Goal: Information Seeking & Learning: Find specific fact

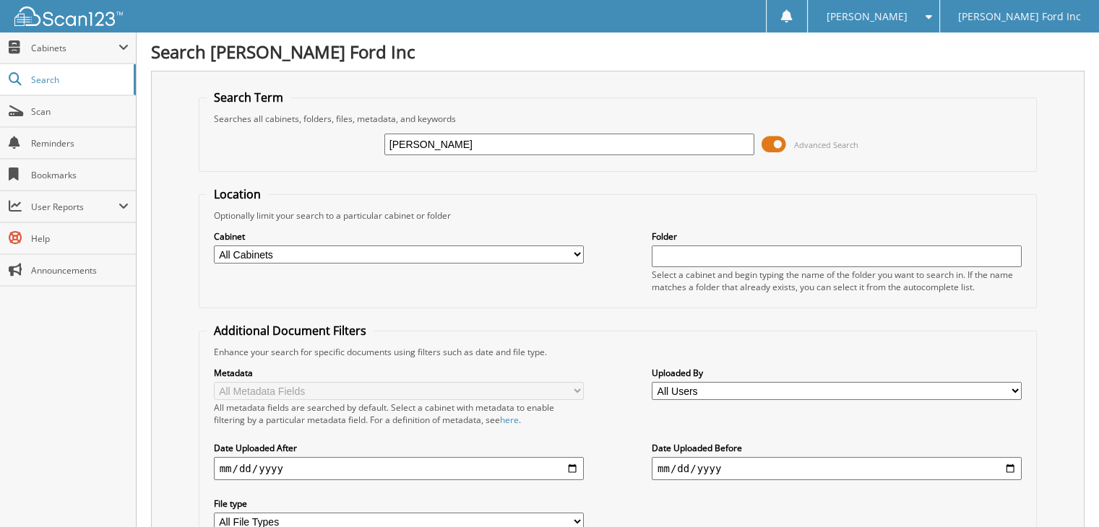
type input "hailey haggard"
click at [436, 145] on input "hailey haggard" at bounding box center [569, 145] width 370 height 22
type input "[PERSON_NAME]"
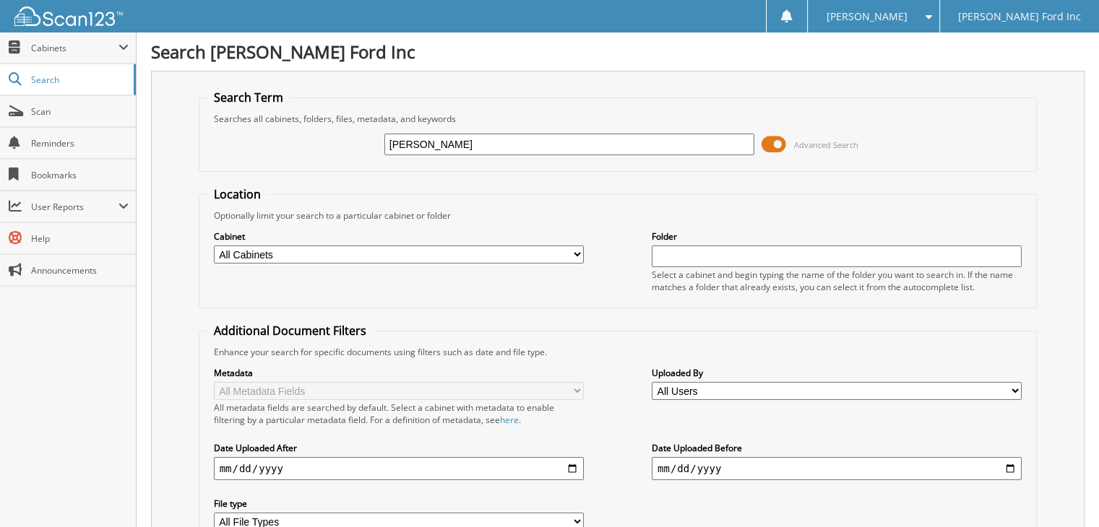
drag, startPoint x: 460, startPoint y: 142, endPoint x: 324, endPoint y: 131, distance: 137.0
click at [324, 131] on div "[PERSON_NAME] Advanced Search" at bounding box center [618, 144] width 823 height 39
type input "[PERSON_NAME]"
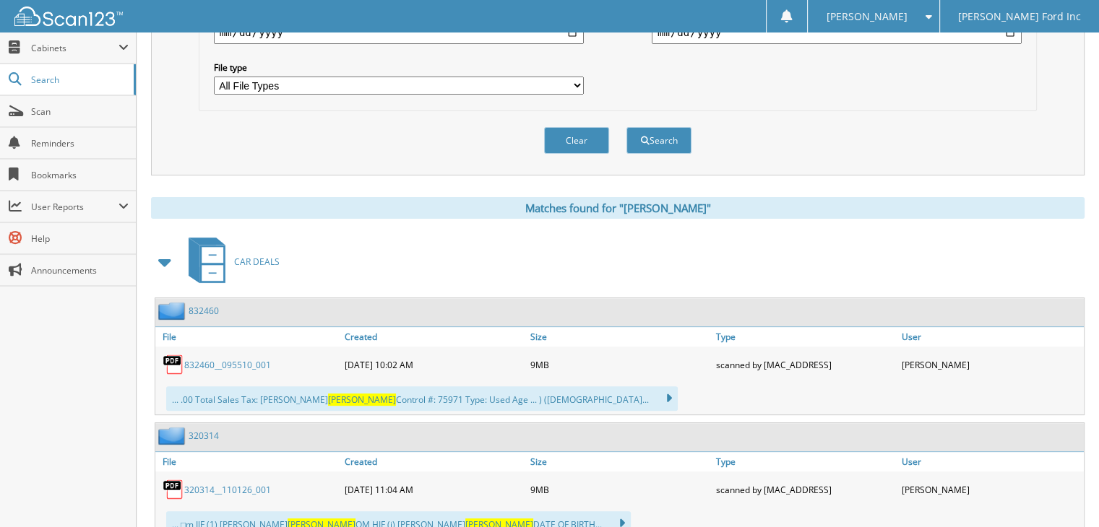
scroll to position [506, 0]
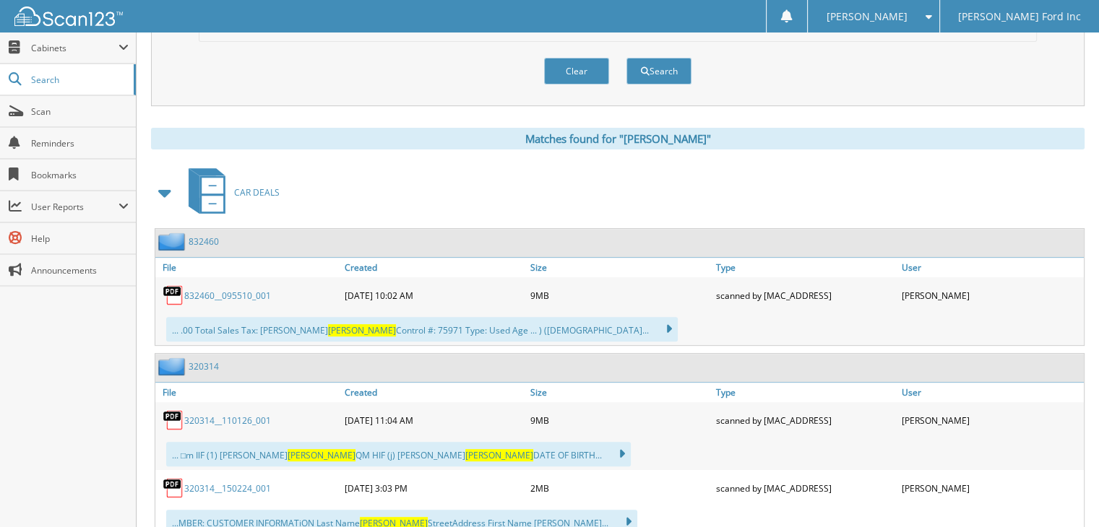
click at [234, 290] on link "832460__095510_001" at bounding box center [227, 296] width 87 height 12
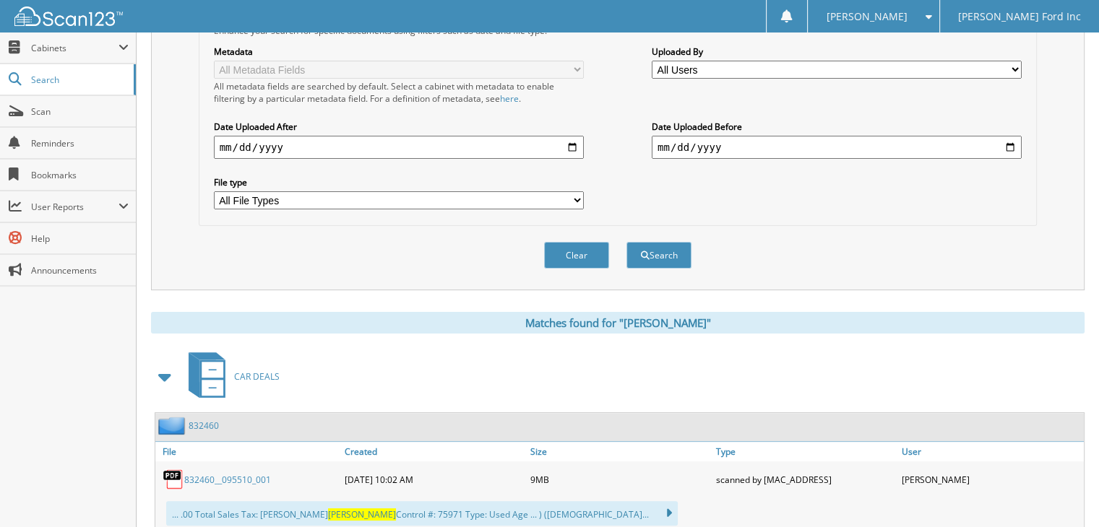
scroll to position [145, 0]
